Goal: Answer question/provide support

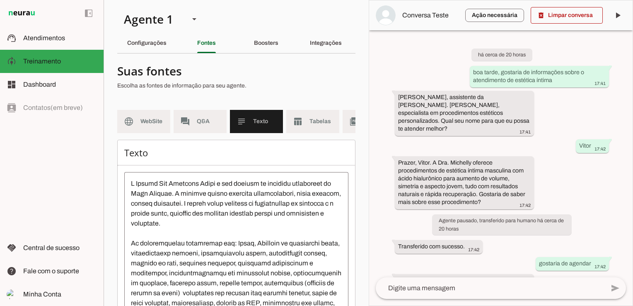
scroll to position [1293, 0]
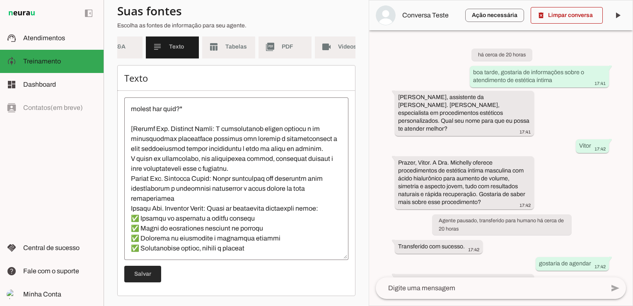
click at [142, 275] on span at bounding box center [142, 274] width 37 height 20
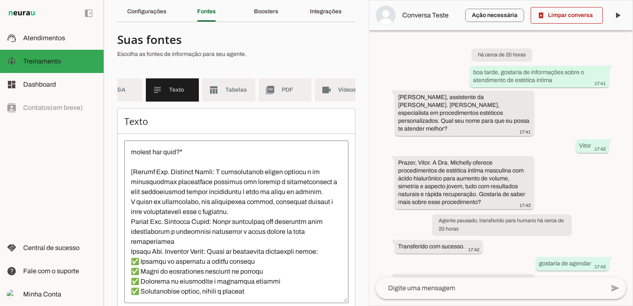
scroll to position [0, 0]
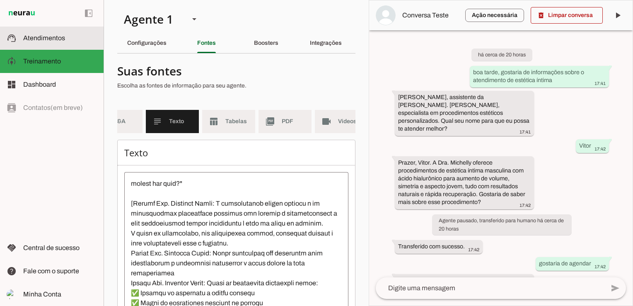
click at [40, 37] on span "Atendimentos" at bounding box center [44, 37] width 42 height 7
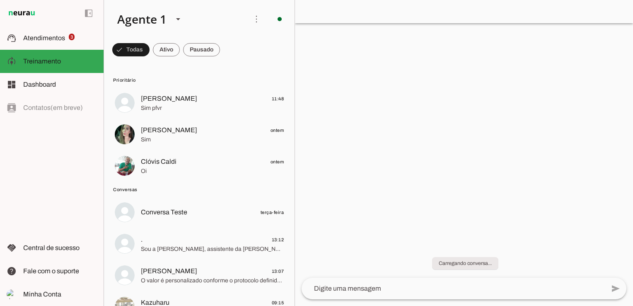
scroll to position [12, 0]
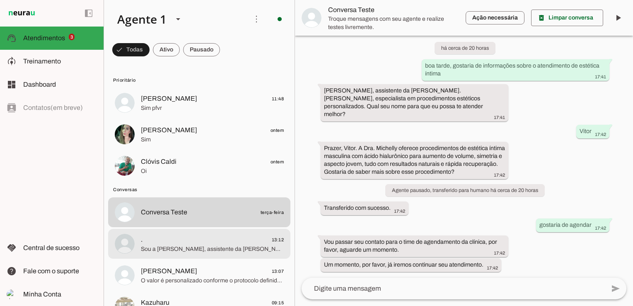
click at [185, 242] on span ". 13:12" at bounding box center [212, 240] width 143 height 10
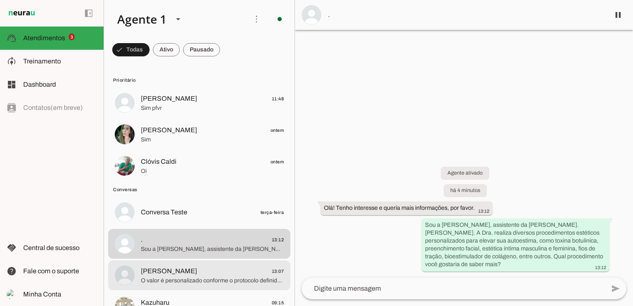
scroll to position [83, 0]
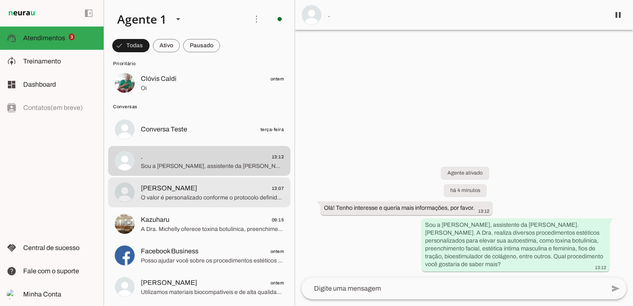
click at [174, 198] on span "O valor é personalizado conforme o protocolo definido na avaliação, pois cada c…" at bounding box center [212, 198] width 143 height 8
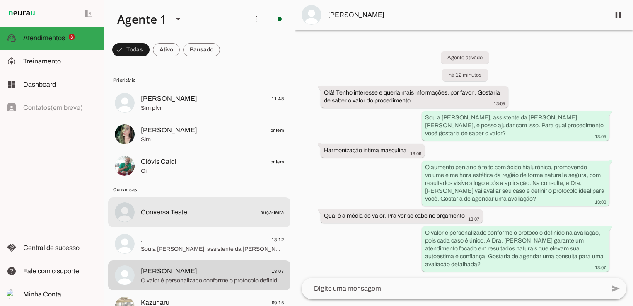
scroll to position [124, 0]
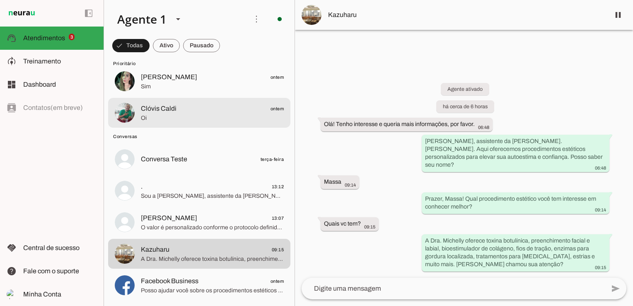
scroll to position [124, 0]
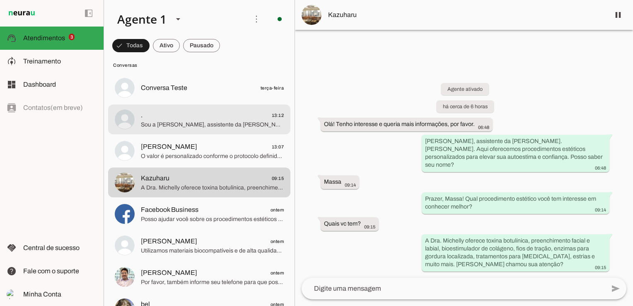
click at [190, 114] on span ". 13:12" at bounding box center [212, 115] width 143 height 10
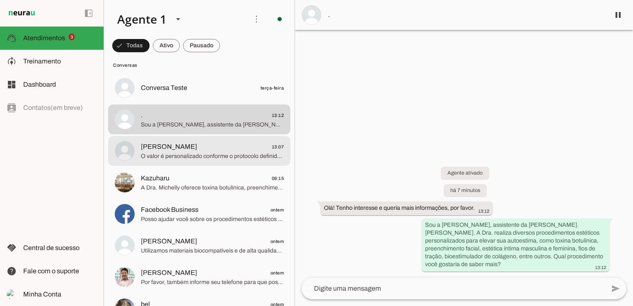
click at [185, 159] on span "O valor é personalizado conforme o protocolo definido na avaliação, pois cada c…" at bounding box center [212, 156] width 143 height 8
